Goal: Navigation & Orientation: Find specific page/section

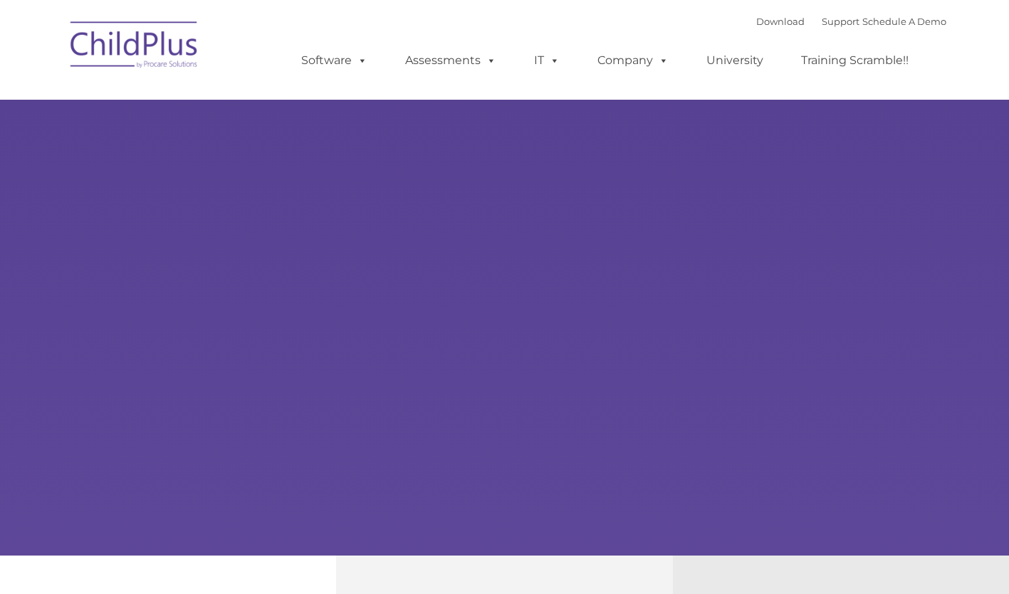
select select "MEDIUM"
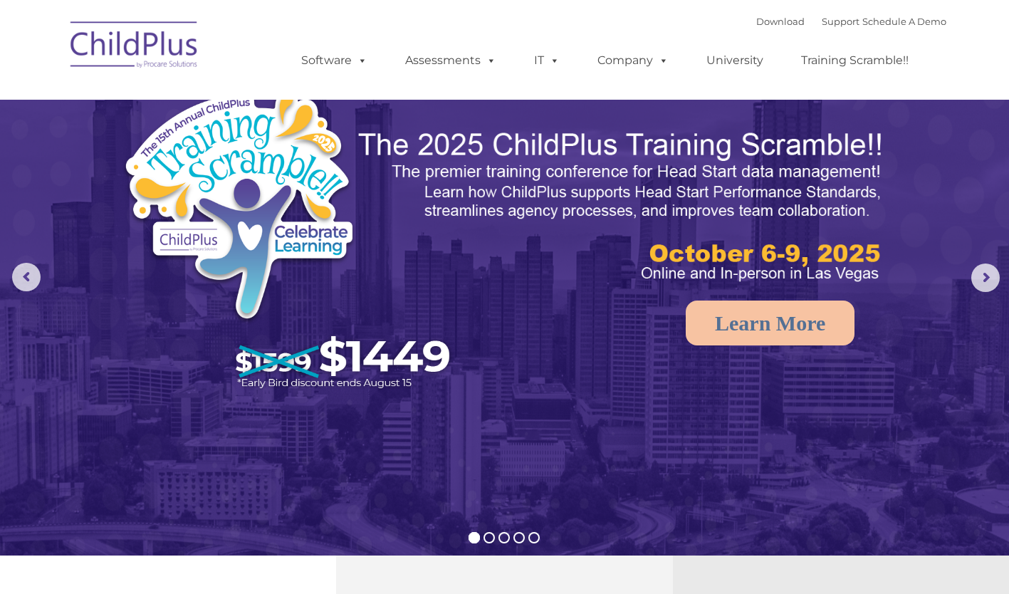
click at [932, 93] on nav "Download Support | Schedule A Demo Search for: Search MENU MENU Software ChildP…" at bounding box center [504, 50] width 1009 height 100
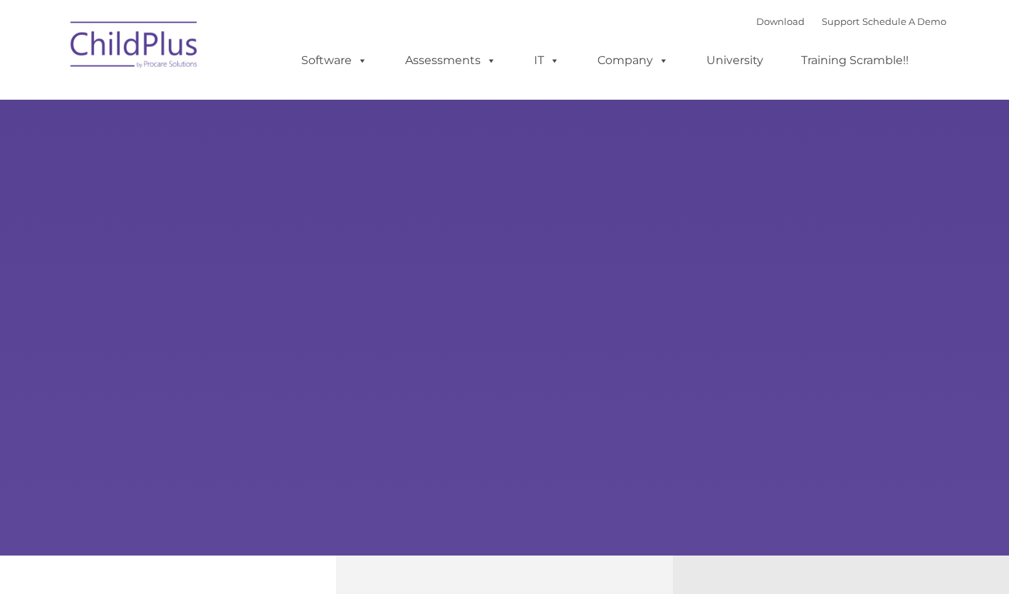
type input ""
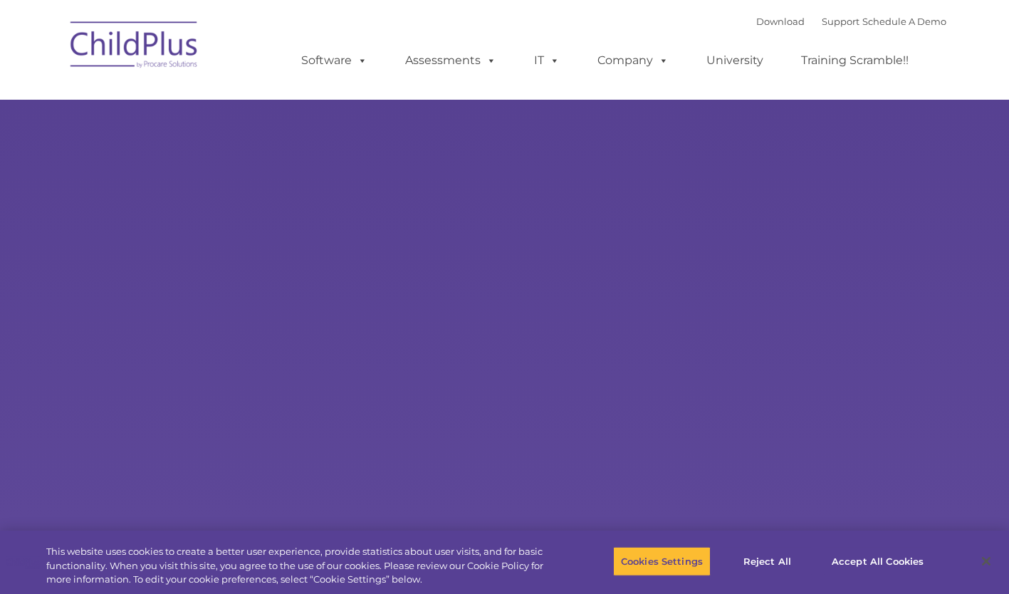
select select "MEDIUM"
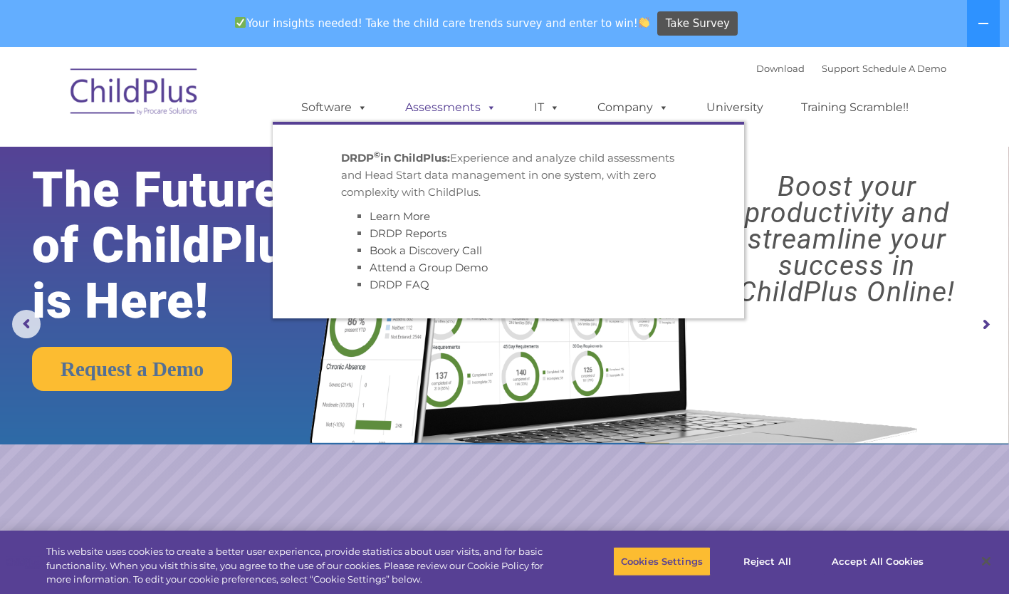
click at [487, 103] on span at bounding box center [489, 107] width 16 height 14
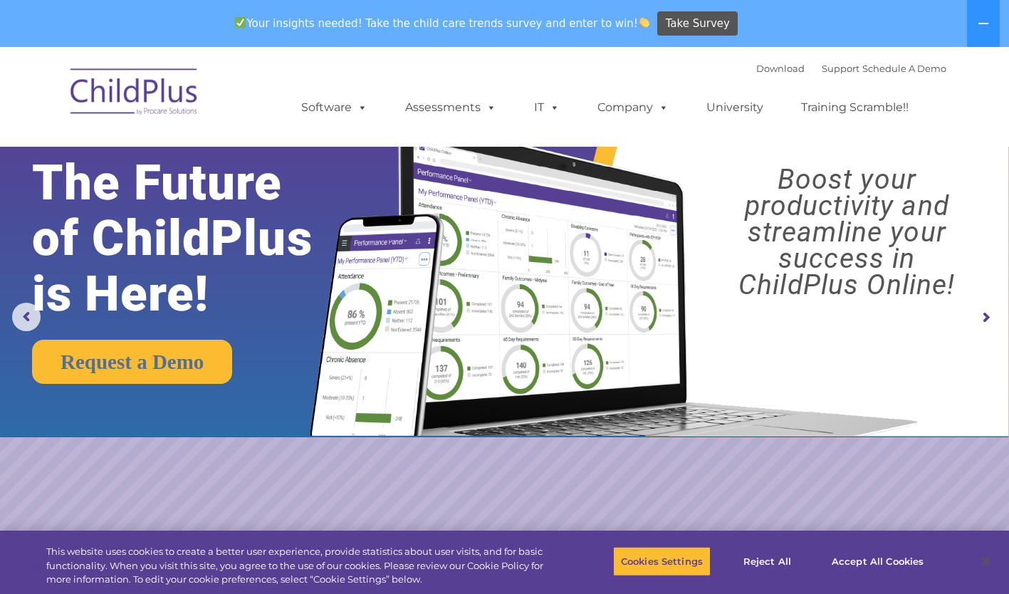
scroll to position [14, 0]
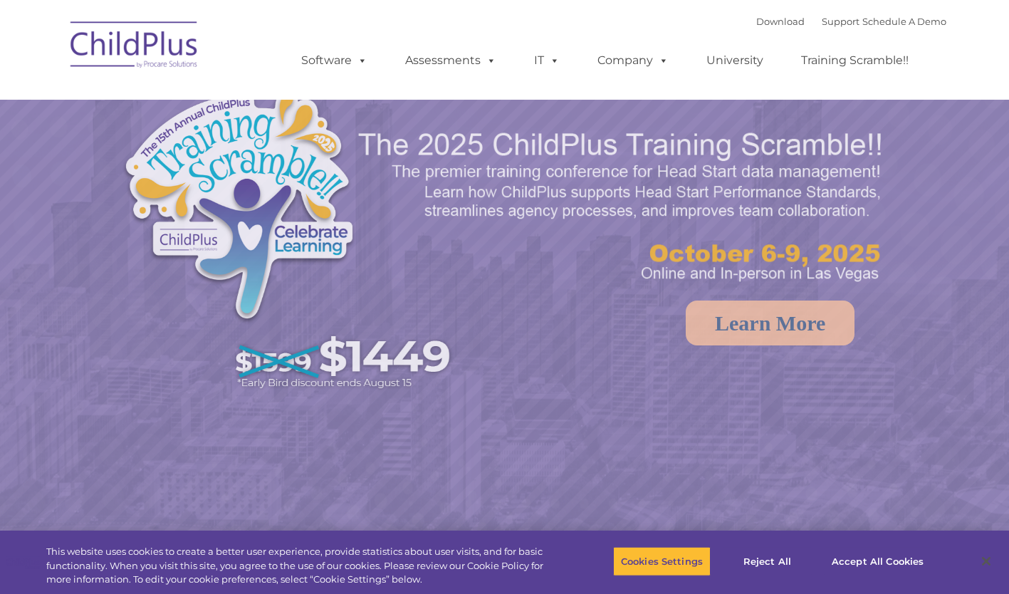
select select "MEDIUM"
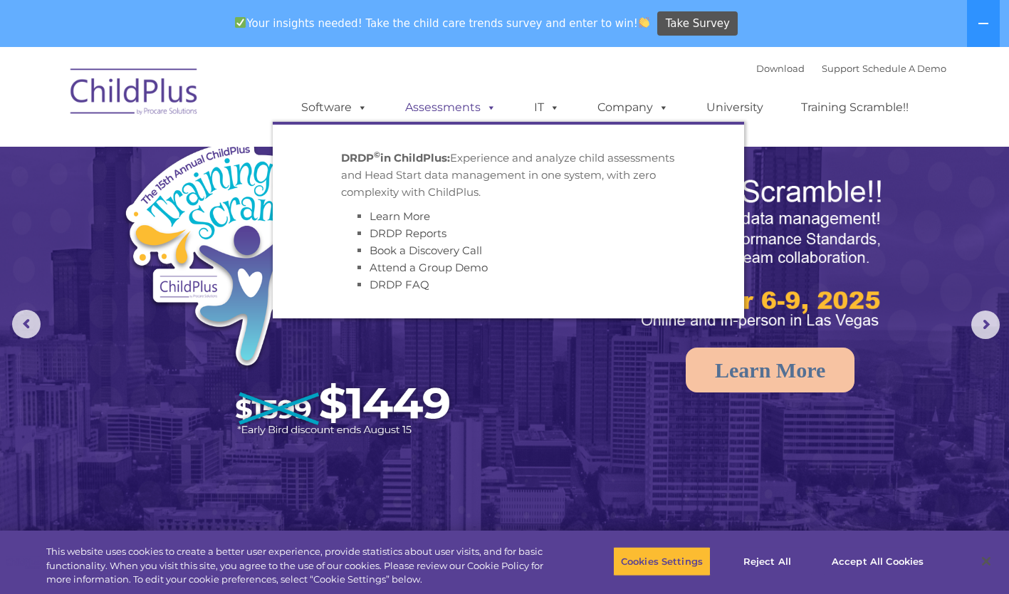
click at [475, 100] on link "Assessments" at bounding box center [451, 107] width 120 height 28
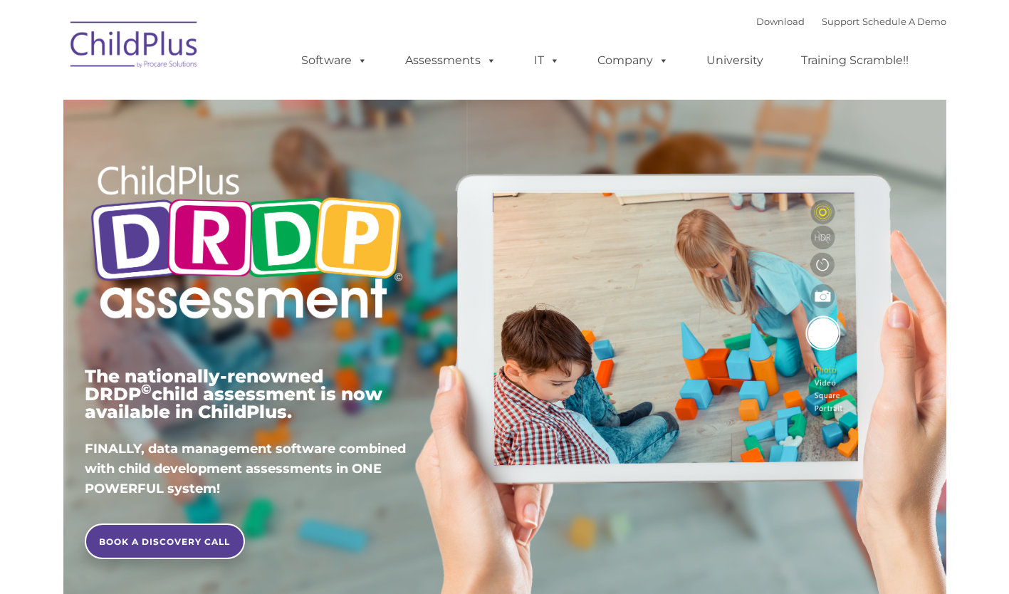
type input ""
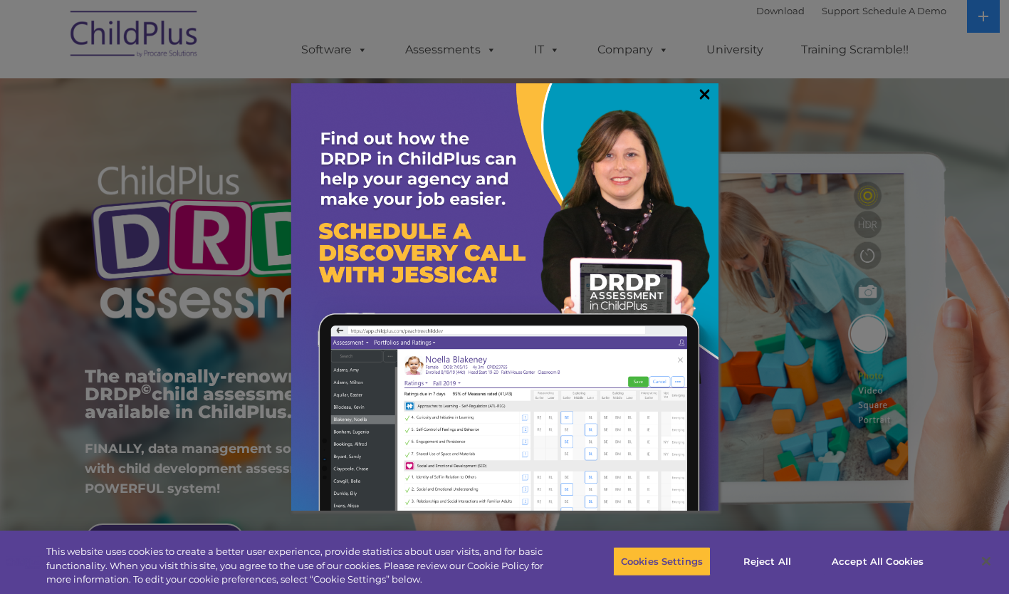
click at [709, 95] on link "×" at bounding box center [705, 94] width 16 height 14
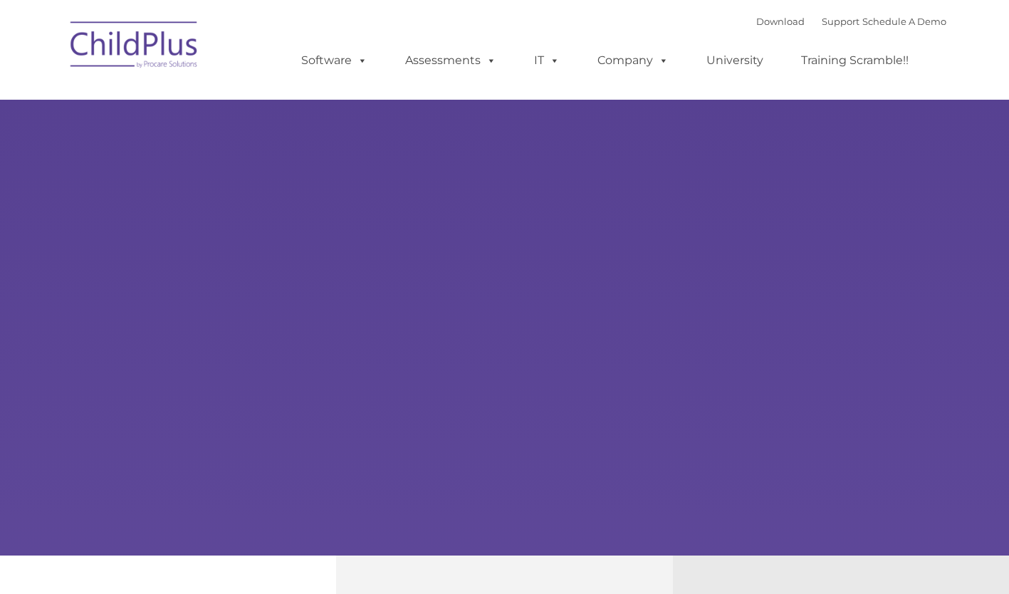
type input ""
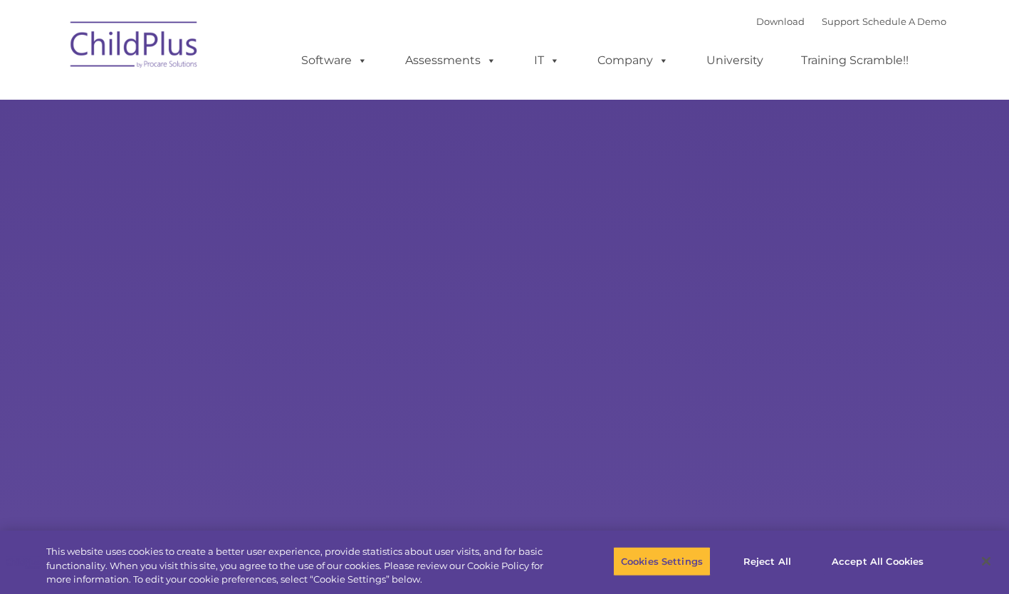
select select "MEDIUM"
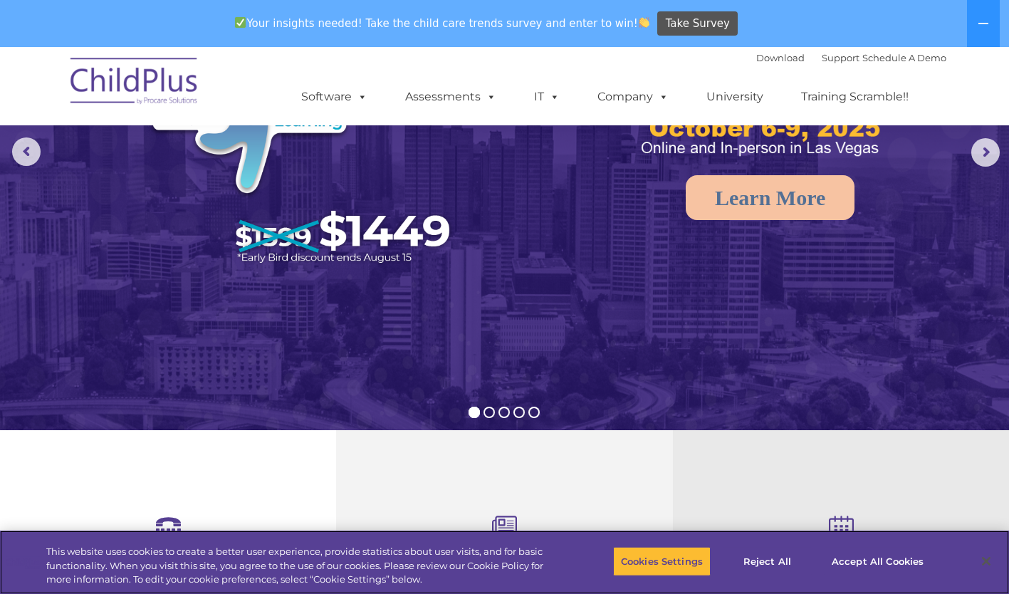
scroll to position [172, 0]
